Goal: Transaction & Acquisition: Purchase product/service

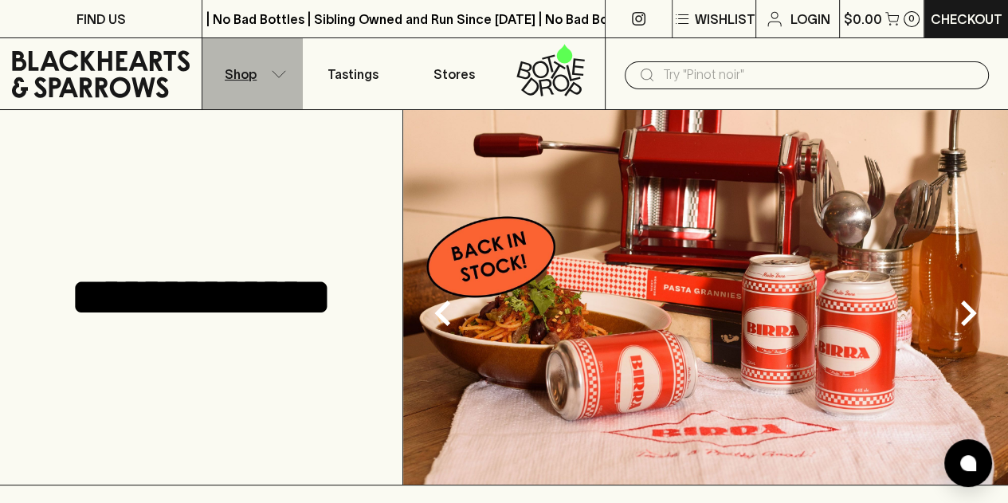
click at [269, 70] on button "Shop" at bounding box center [252, 73] width 100 height 71
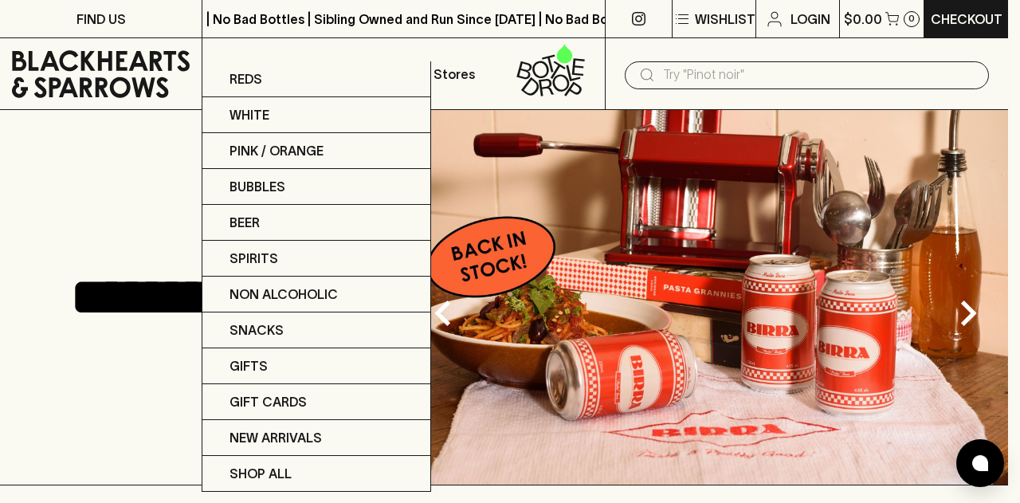
click at [754, 59] on div at bounding box center [510, 251] width 1020 height 503
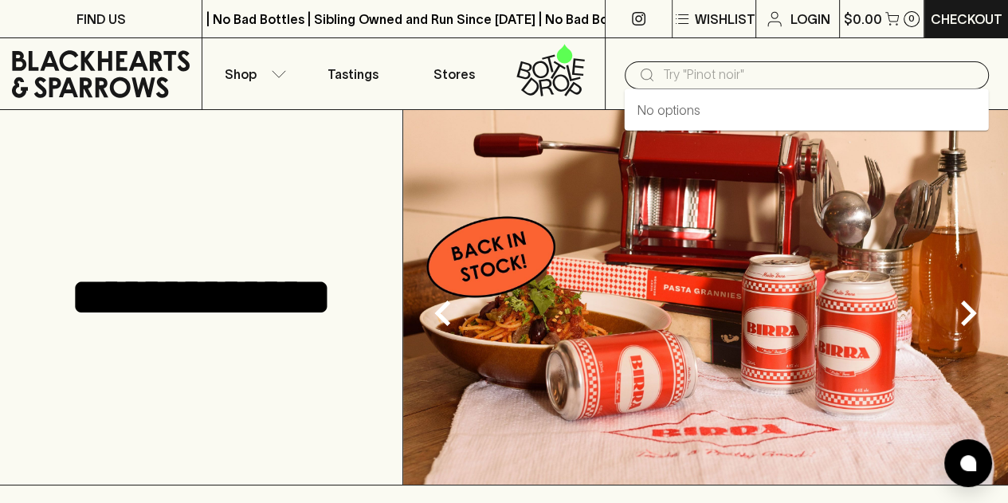
click at [753, 73] on input "text" at bounding box center [819, 74] width 313 height 25
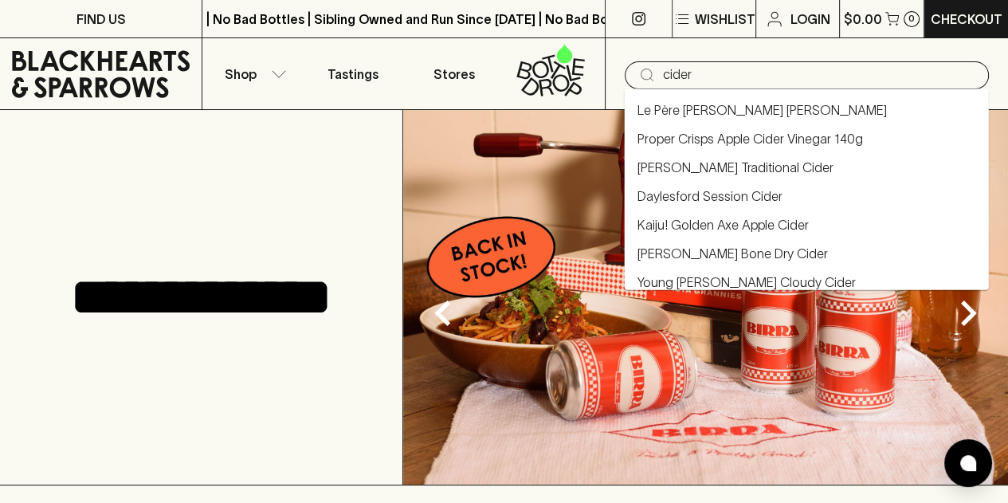
type input "cider"
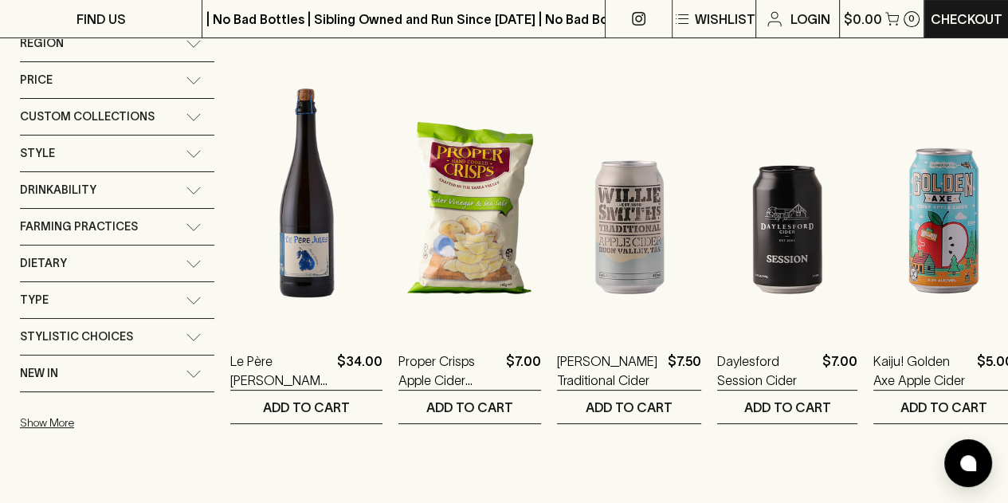
scroll to position [272, 0]
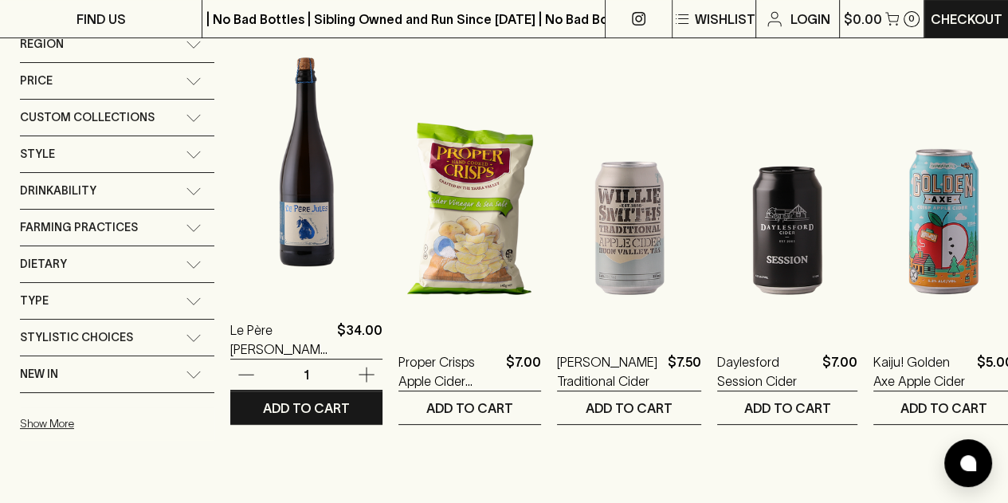
click at [306, 214] on img at bounding box center [306, 157] width 152 height 279
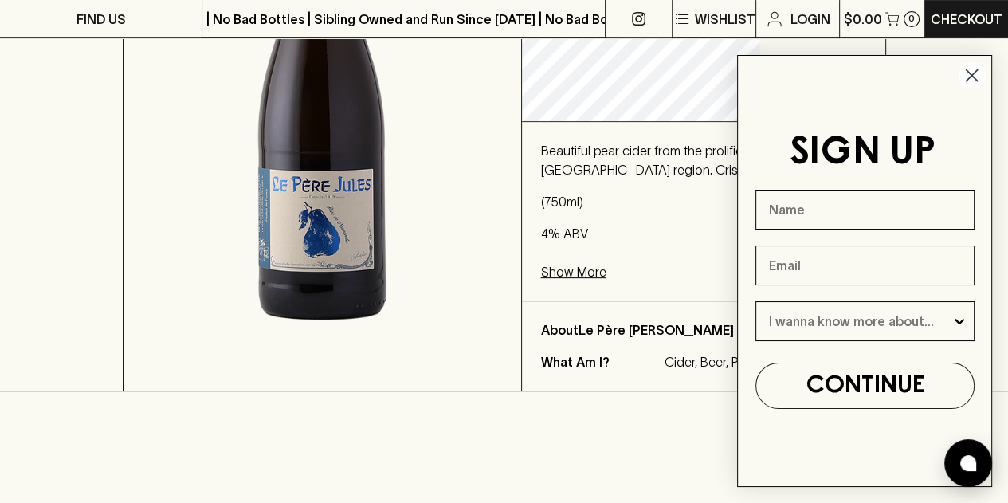
scroll to position [427, 0]
click at [974, 75] on circle "Close dialog" at bounding box center [971, 75] width 26 height 26
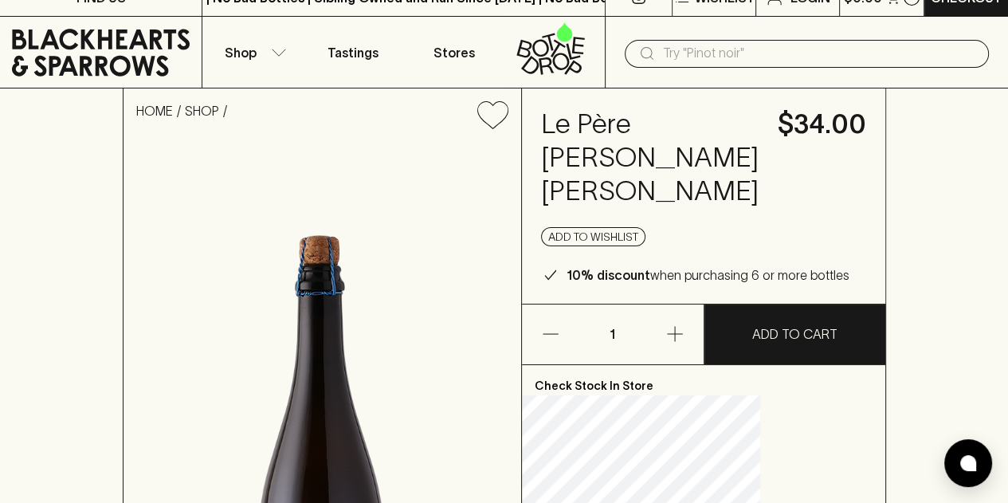
scroll to position [18, 0]
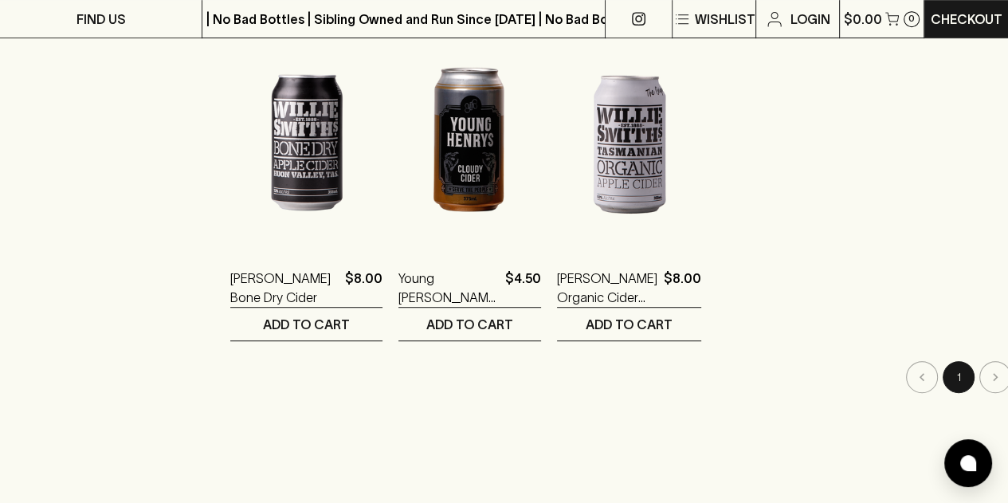
scroll to position [782, 0]
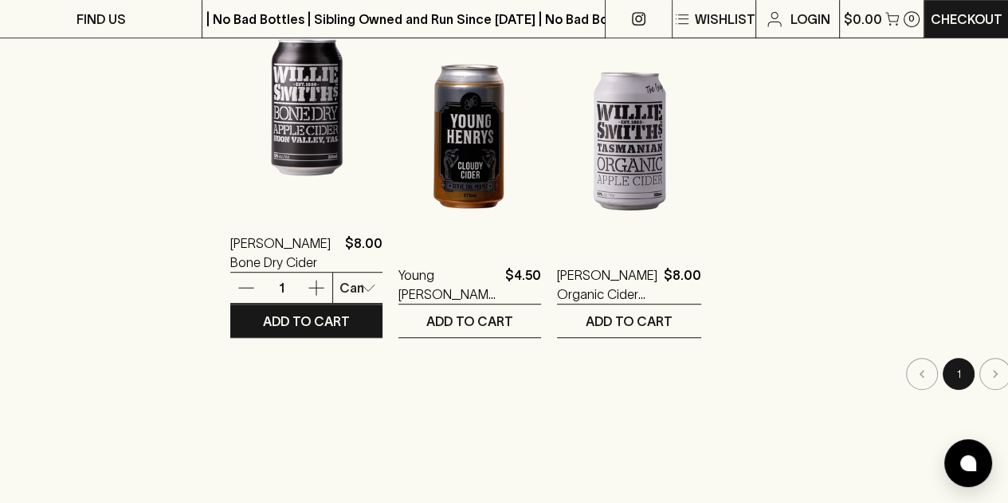
click at [301, 187] on img at bounding box center [306, 70] width 152 height 279
